Goal: Information Seeking & Learning: Learn about a topic

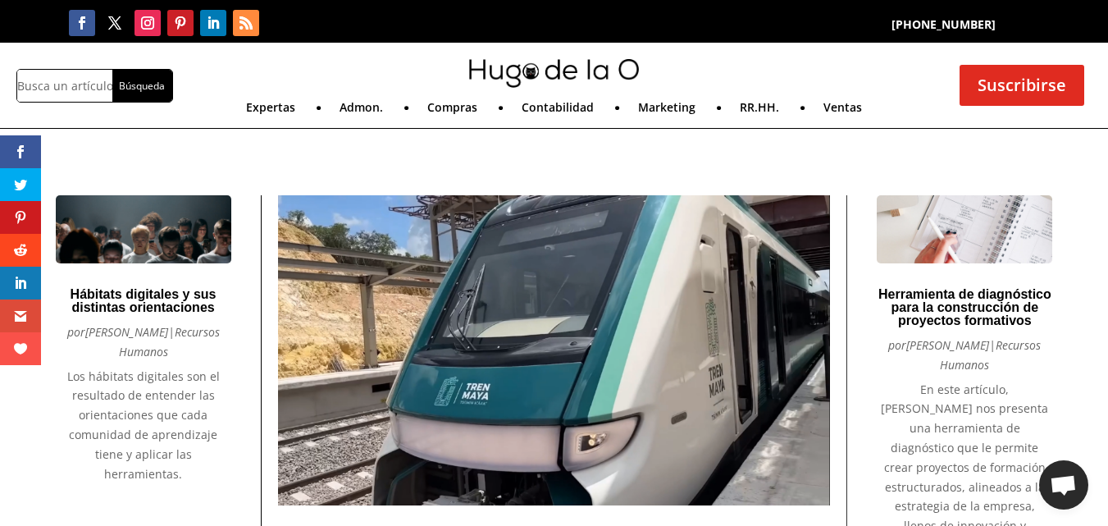
drag, startPoint x: 482, startPoint y: 154, endPoint x: 351, endPoint y: 170, distance: 132.2
drag, startPoint x: 351, startPoint y: 170, endPoint x: 823, endPoint y: 162, distance: 471.8
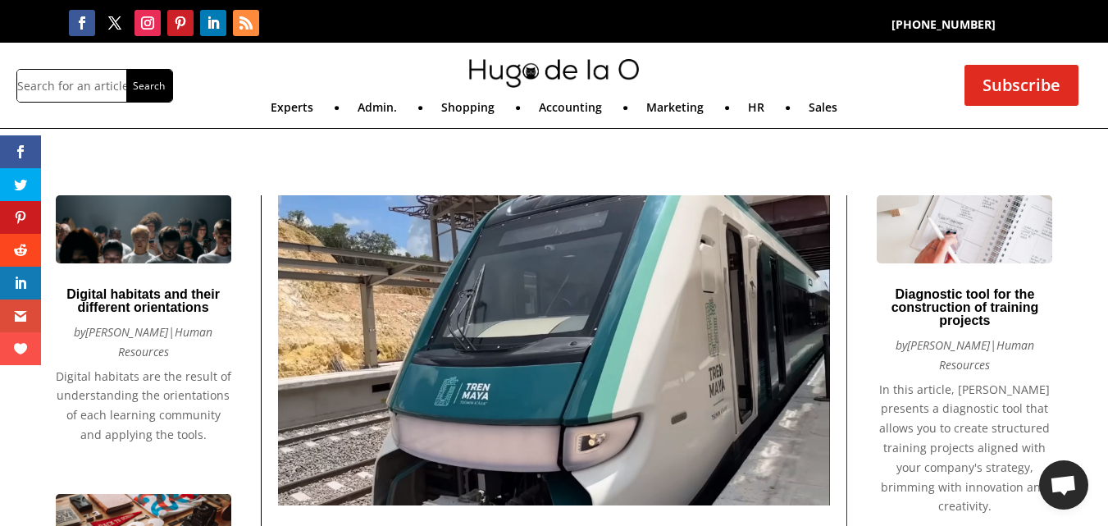
click at [311, 54] on div at bounding box center [554, 73] width 641 height 45
drag, startPoint x: 311, startPoint y: 54, endPoint x: 246, endPoint y: 67, distance: 66.1
click at [246, 67] on div at bounding box center [554, 73] width 641 height 45
click at [770, 53] on div at bounding box center [554, 73] width 641 height 45
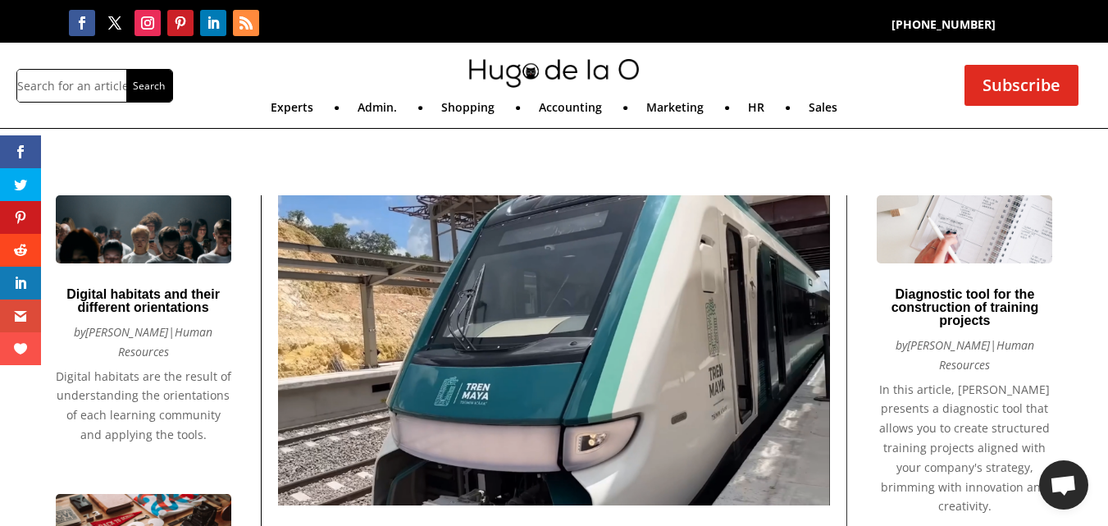
click at [357, 61] on div at bounding box center [554, 73] width 641 height 45
drag, startPoint x: 357, startPoint y: 61, endPoint x: 842, endPoint y: 56, distance: 484.8
click at [842, 56] on div at bounding box center [554, 73] width 641 height 45
drag, startPoint x: 283, startPoint y: 77, endPoint x: 243, endPoint y: 72, distance: 40.5
click at [243, 72] on div at bounding box center [554, 73] width 641 height 45
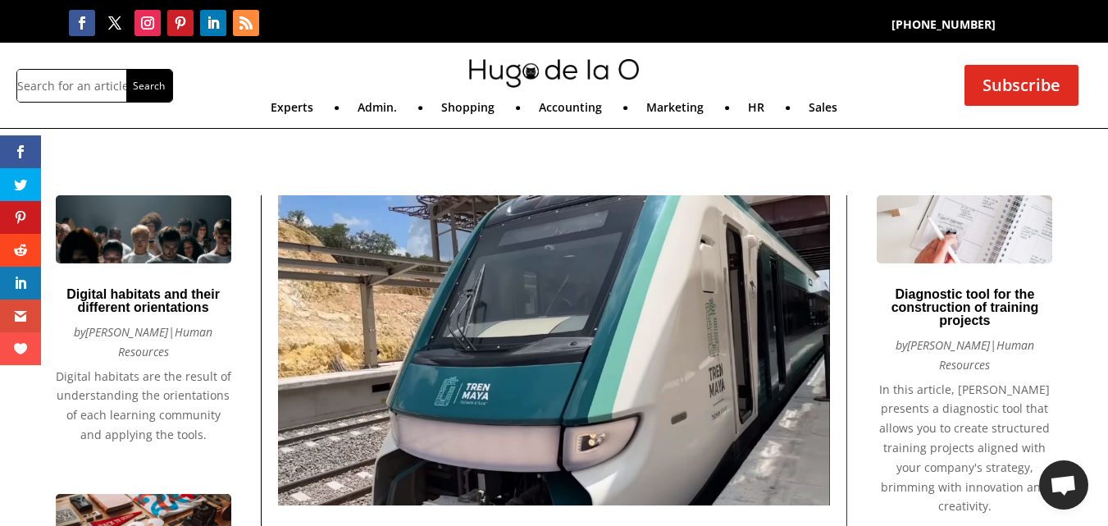
drag, startPoint x: 243, startPoint y: 72, endPoint x: 850, endPoint y: 64, distance: 607.1
click at [850, 64] on div at bounding box center [554, 73] width 641 height 45
click at [241, 49] on div "Look for: Search Experts Admin. Shopping Accounting Marketing HR Sales Experts …" at bounding box center [554, 85] width 1108 height 85
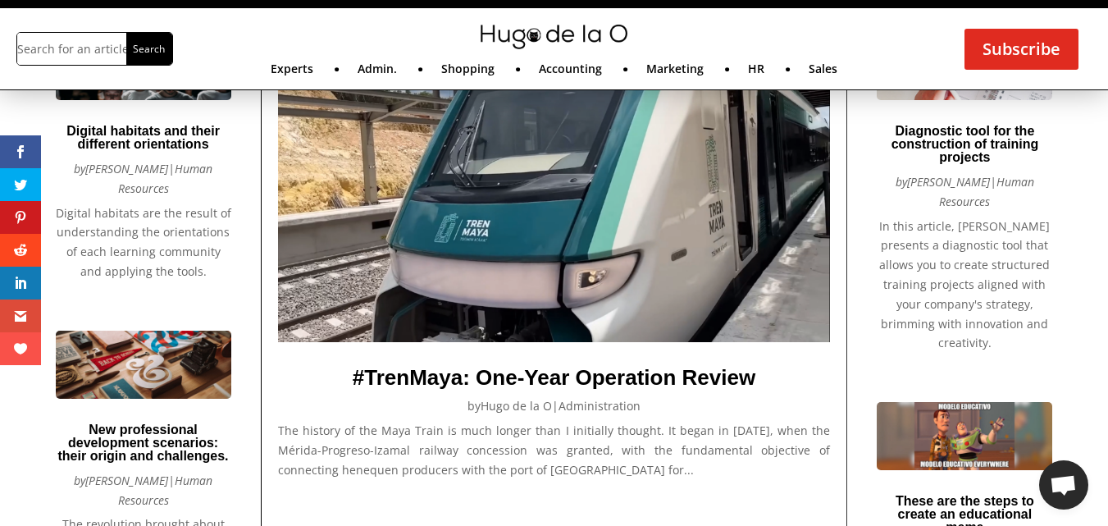
scroll to position [164, 0]
